Goal: Information Seeking & Learning: Learn about a topic

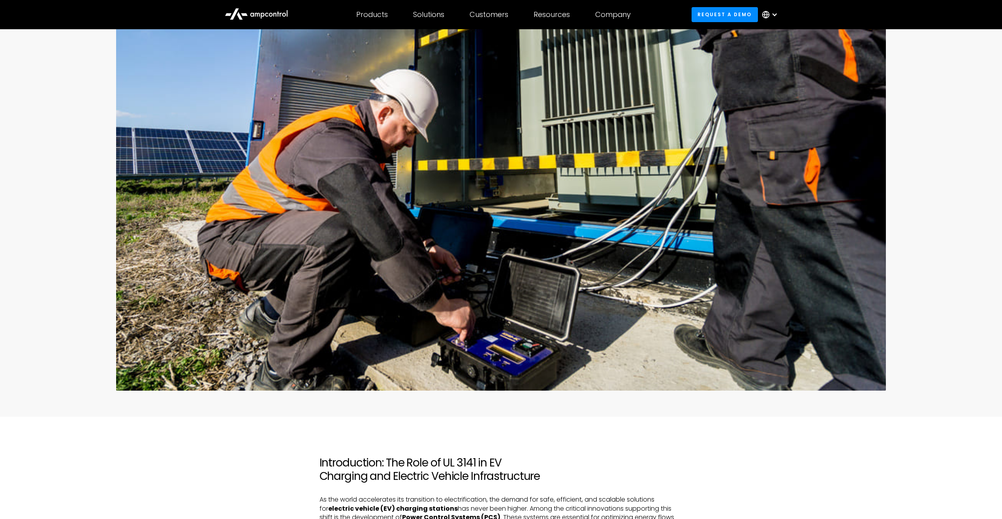
scroll to position [158, 0]
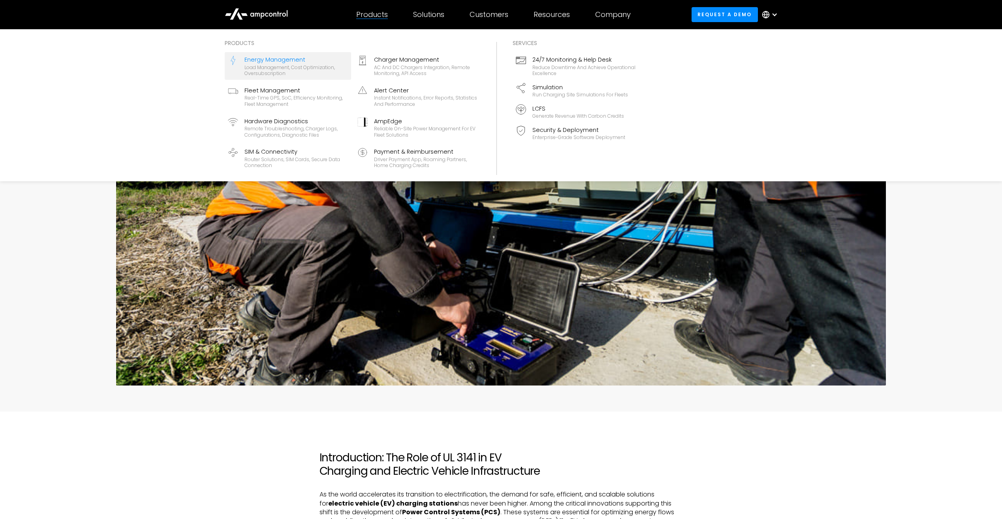
click at [283, 73] on div "Load management, cost optimization, oversubscription" at bounding box center [295, 70] width 103 height 12
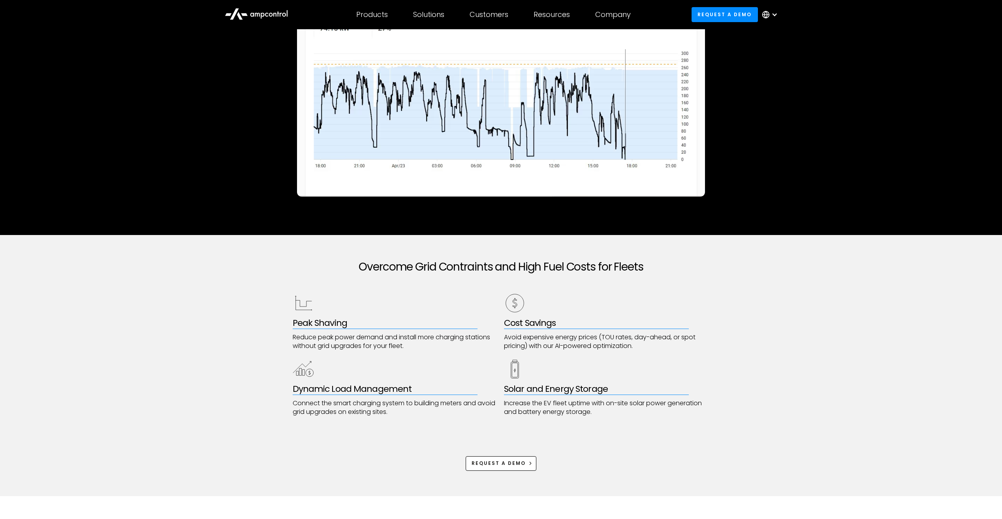
scroll to position [158, 0]
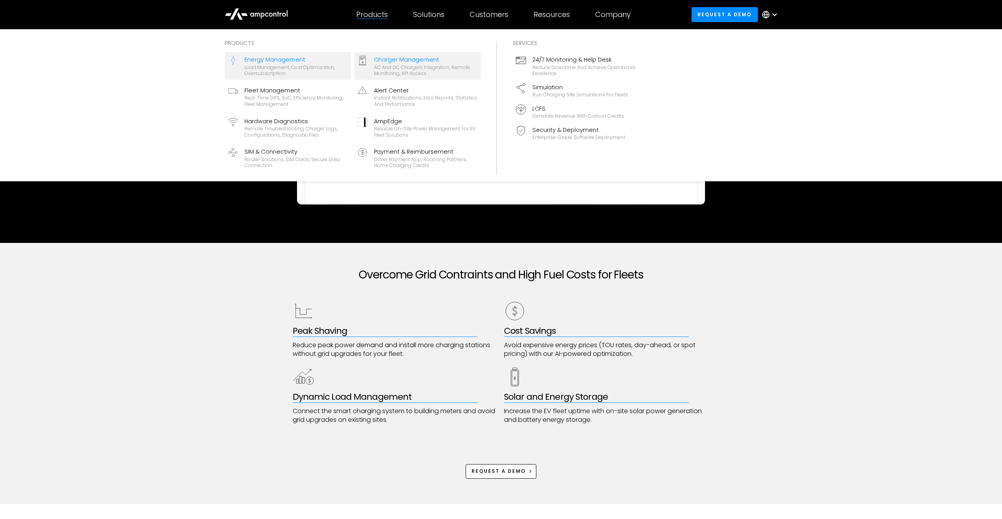
click at [397, 66] on div "AC and DC chargers integration, remote monitoring, API access" at bounding box center [425, 70] width 103 height 12
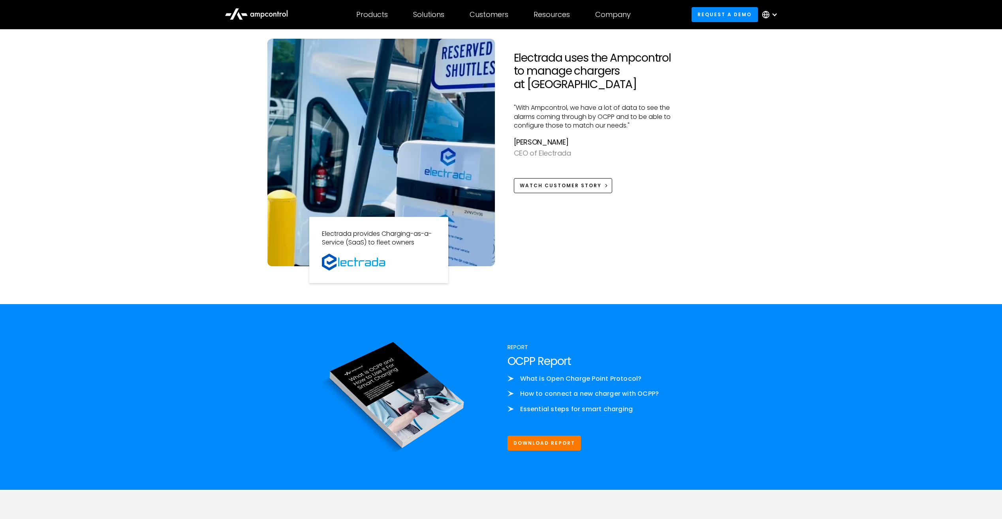
scroll to position [592, 0]
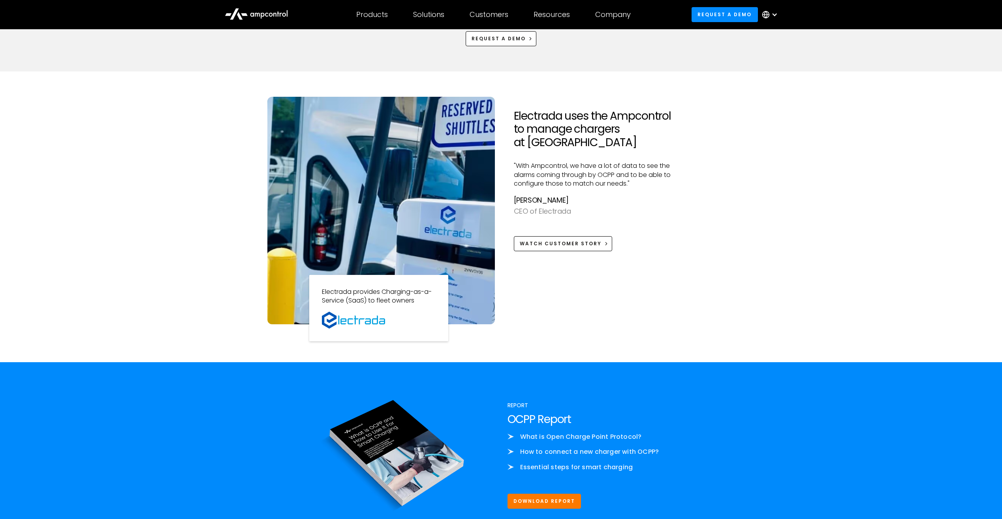
click at [476, 240] on img at bounding box center [380, 210] width 227 height 227
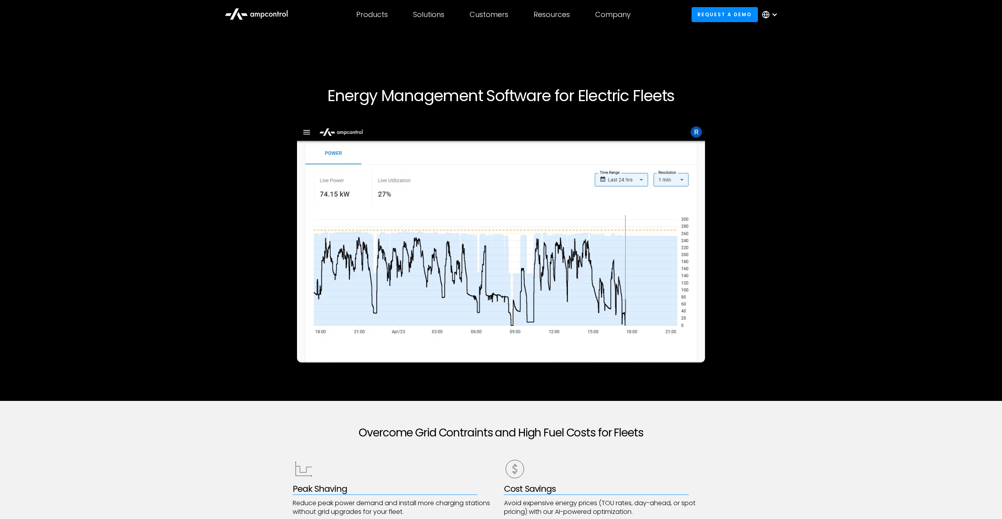
scroll to position [158, 0]
